Goal: Check status: Check status

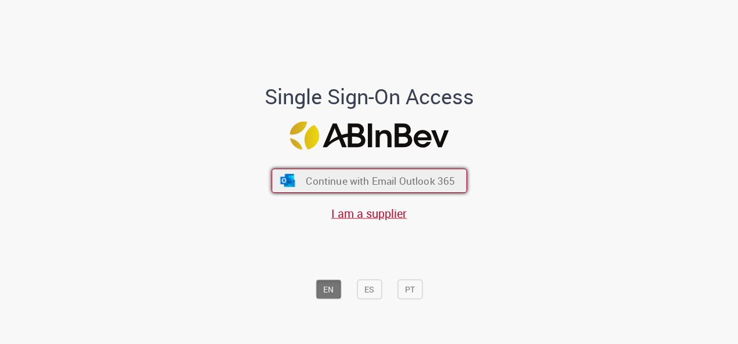
click at [353, 182] on span "Continue with Email Outlook 365" at bounding box center [380, 181] width 149 height 13
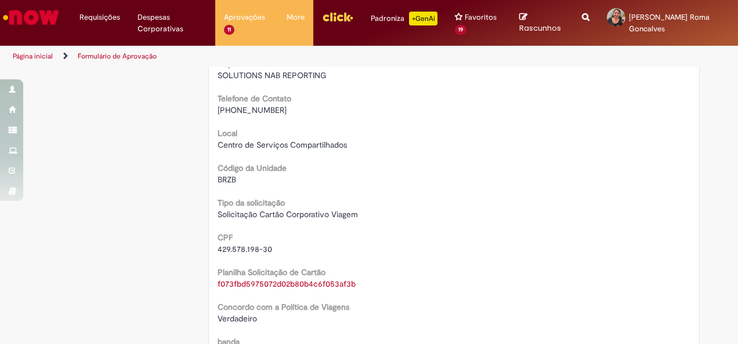
scroll to position [348, 0]
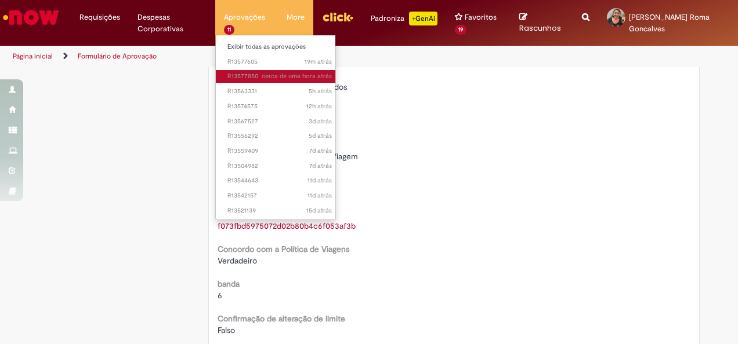
click at [238, 79] on span "cerca de uma hora atrás cerca de uma hora atrás R13577850" at bounding box center [279, 76] width 104 height 9
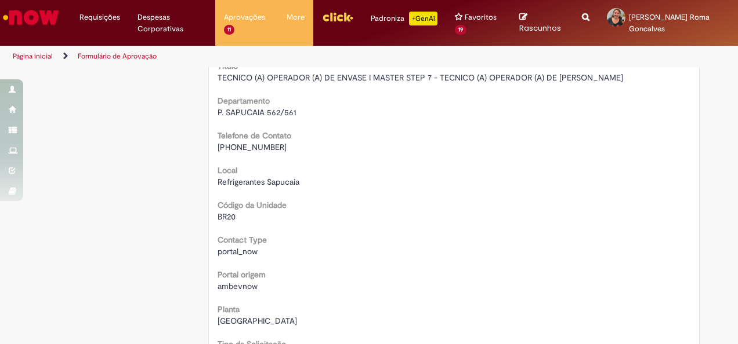
scroll to position [348, 0]
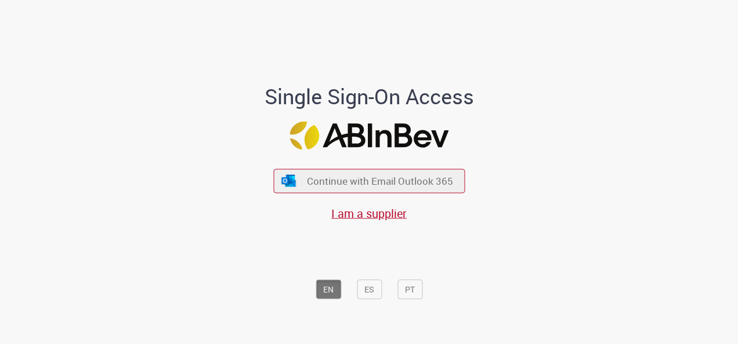
click at [412, 180] on span "Continue with Email Outlook 365" at bounding box center [380, 181] width 146 height 13
